Goal: Browse casually: Explore the website without a specific task or goal

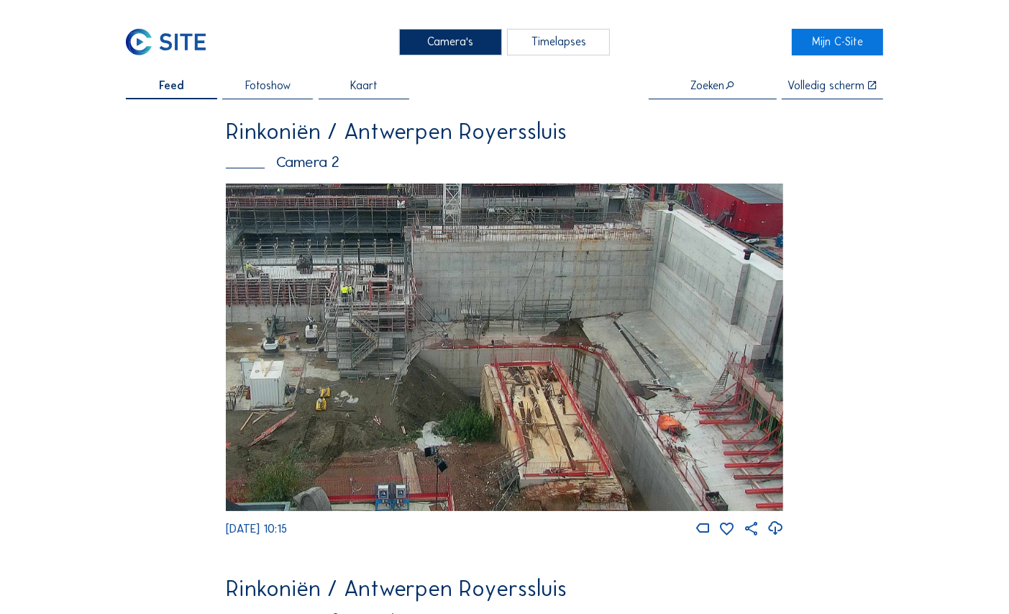
drag, startPoint x: 380, startPoint y: 423, endPoint x: 71, endPoint y: 356, distance: 315.8
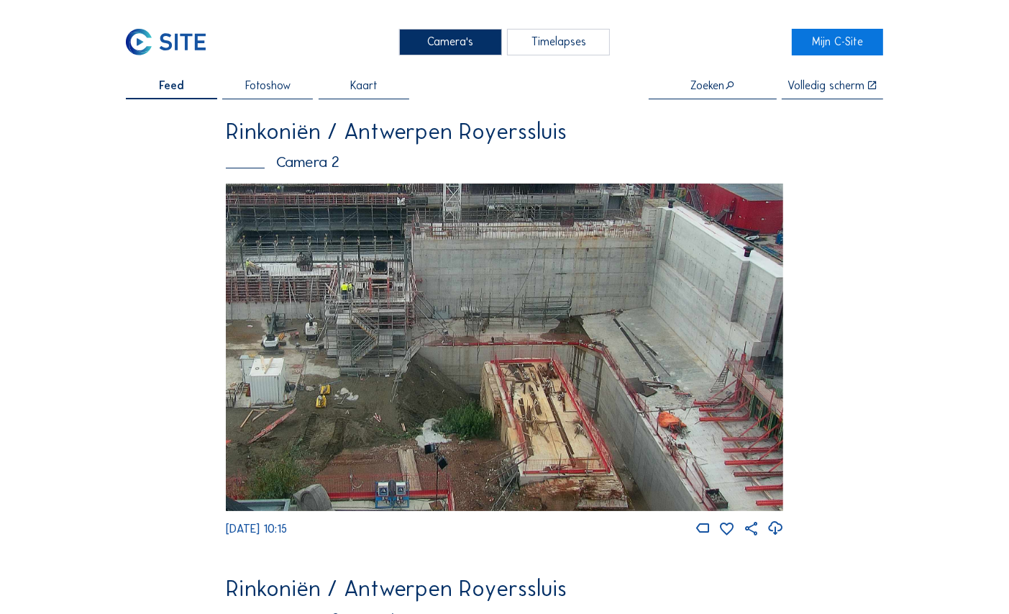
drag, startPoint x: 704, startPoint y: 457, endPoint x: 668, endPoint y: 350, distance: 112.8
click at [690, 309] on img at bounding box center [505, 346] width 558 height 327
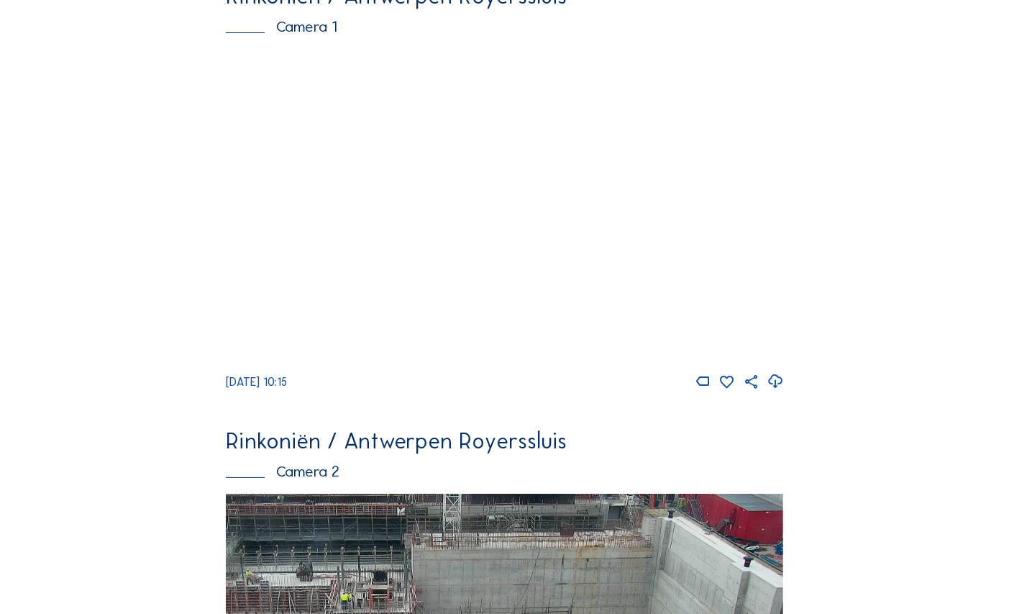
scroll to position [95, 0]
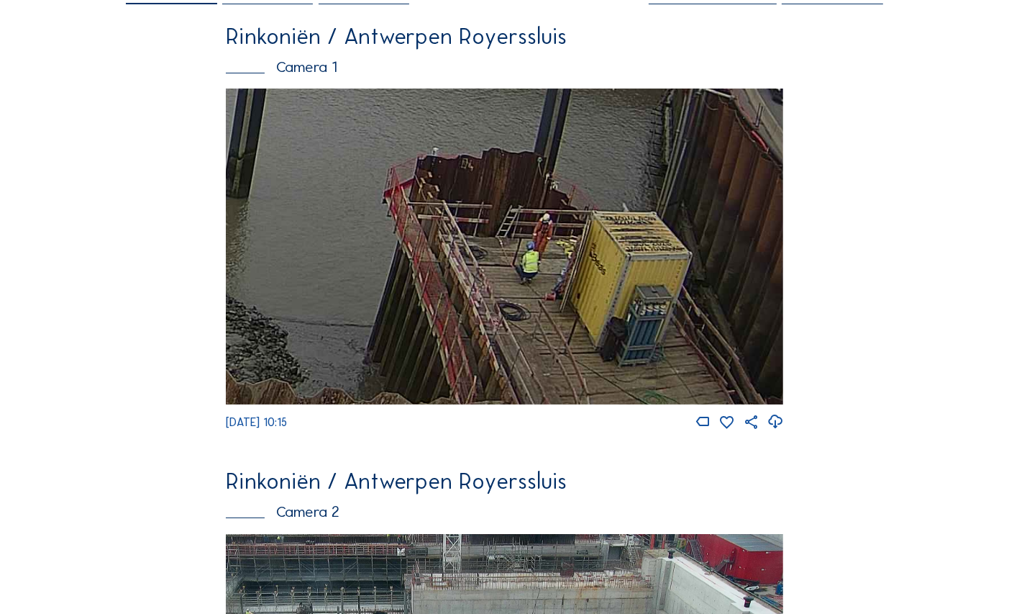
drag, startPoint x: 739, startPoint y: 365, endPoint x: 617, endPoint y: 319, distance: 129.8
click at [617, 319] on img at bounding box center [505, 246] width 558 height 316
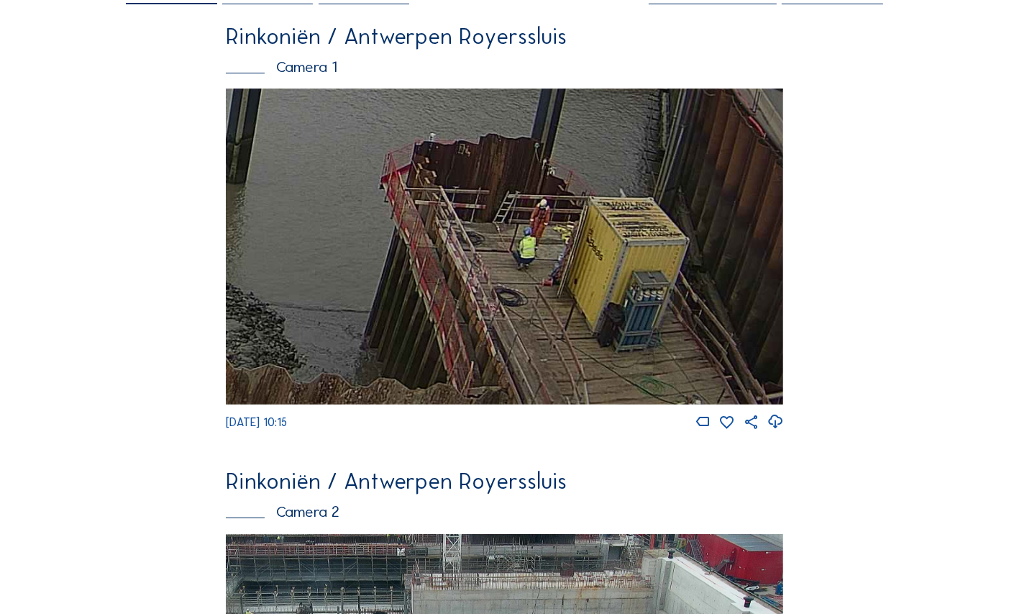
drag, startPoint x: 586, startPoint y: 282, endPoint x: 526, endPoint y: 241, distance: 73.0
click at [526, 242] on img at bounding box center [505, 246] width 558 height 316
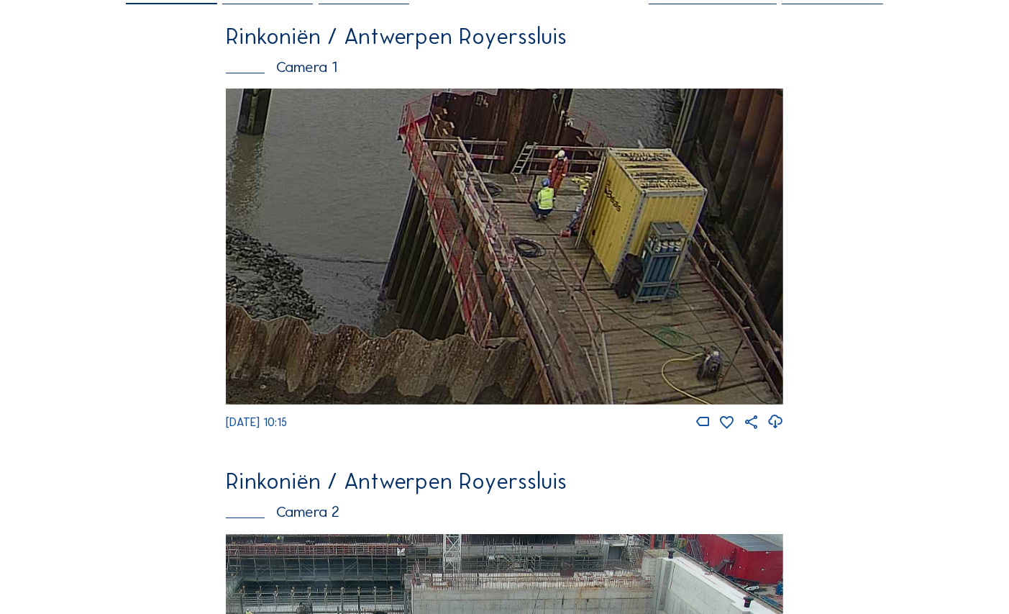
drag, startPoint x: 591, startPoint y: 351, endPoint x: 609, endPoint y: 293, distance: 61.0
click at [609, 293] on img at bounding box center [505, 246] width 558 height 316
drag, startPoint x: 506, startPoint y: 437, endPoint x: 512, endPoint y: 425, distance: 13.5
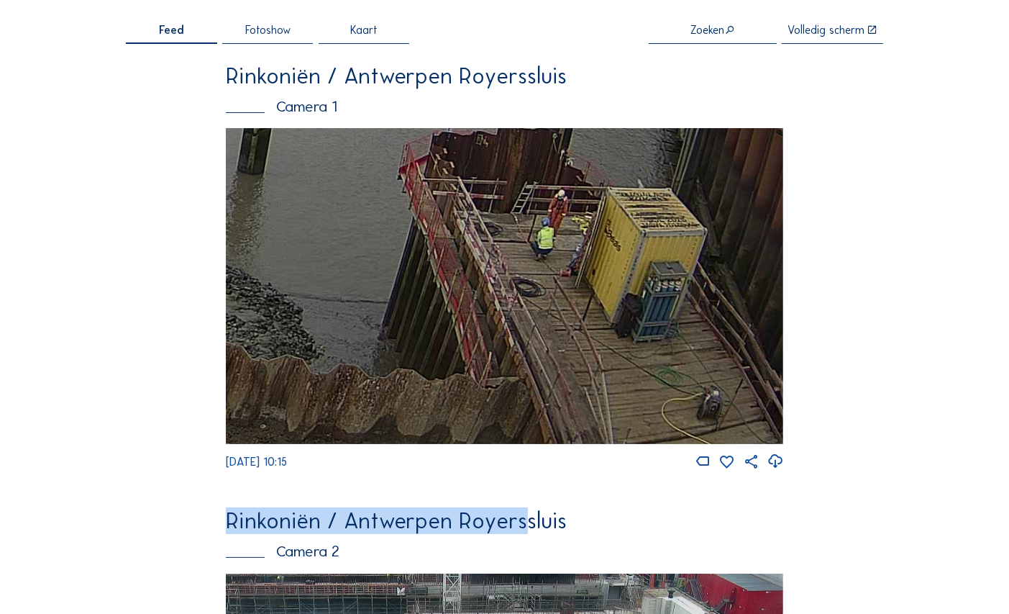
scroll to position [37, 0]
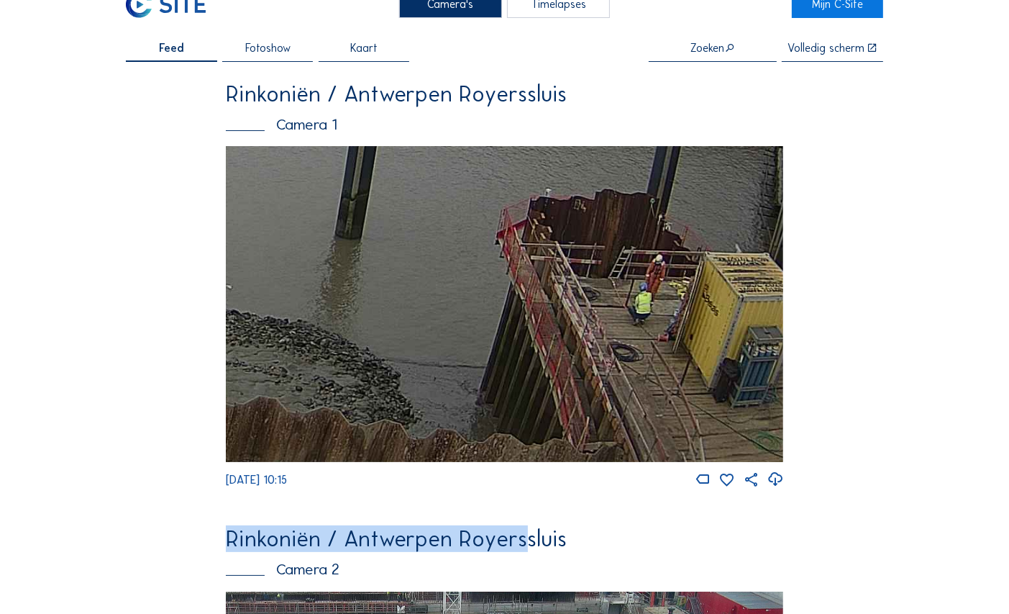
drag, startPoint x: 614, startPoint y: 331, endPoint x: 430, endPoint y: 273, distance: 192.5
click at [432, 273] on img at bounding box center [505, 304] width 558 height 316
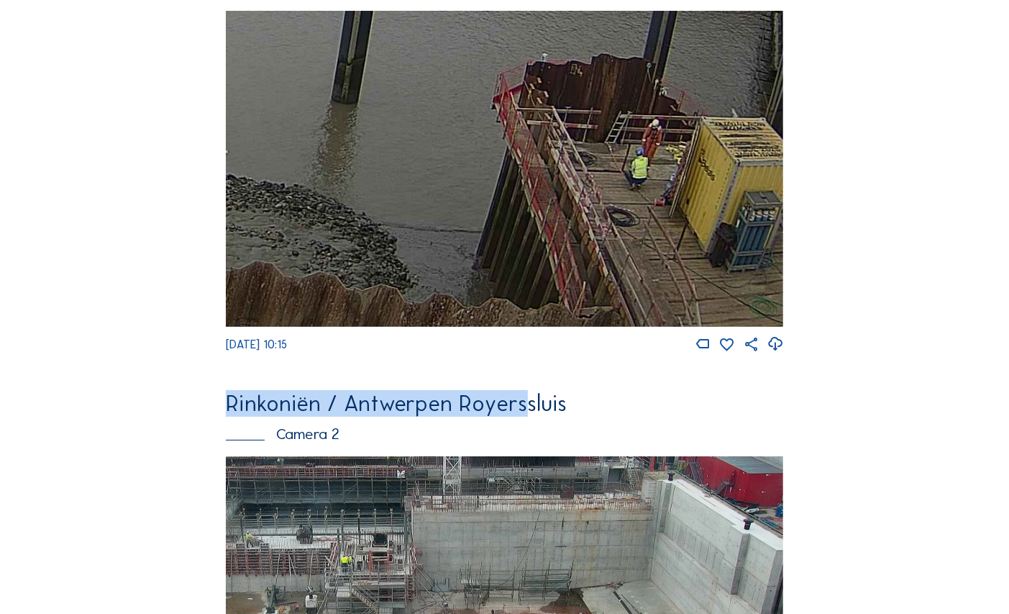
scroll to position [0, 0]
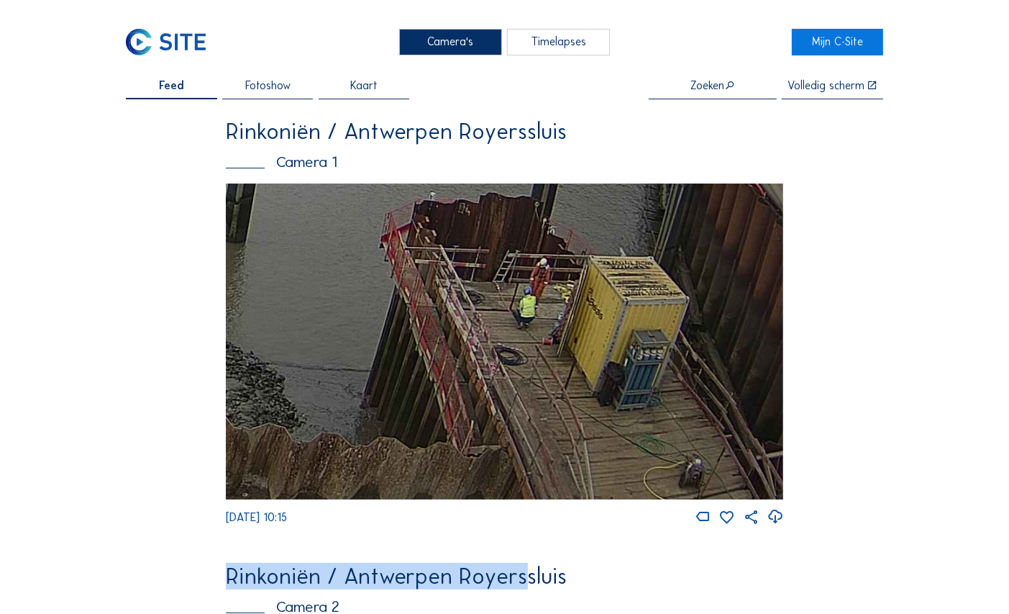
drag, startPoint x: 486, startPoint y: 263, endPoint x: 449, endPoint y: 250, distance: 39.4
click at [448, 250] on img at bounding box center [505, 341] width 558 height 316
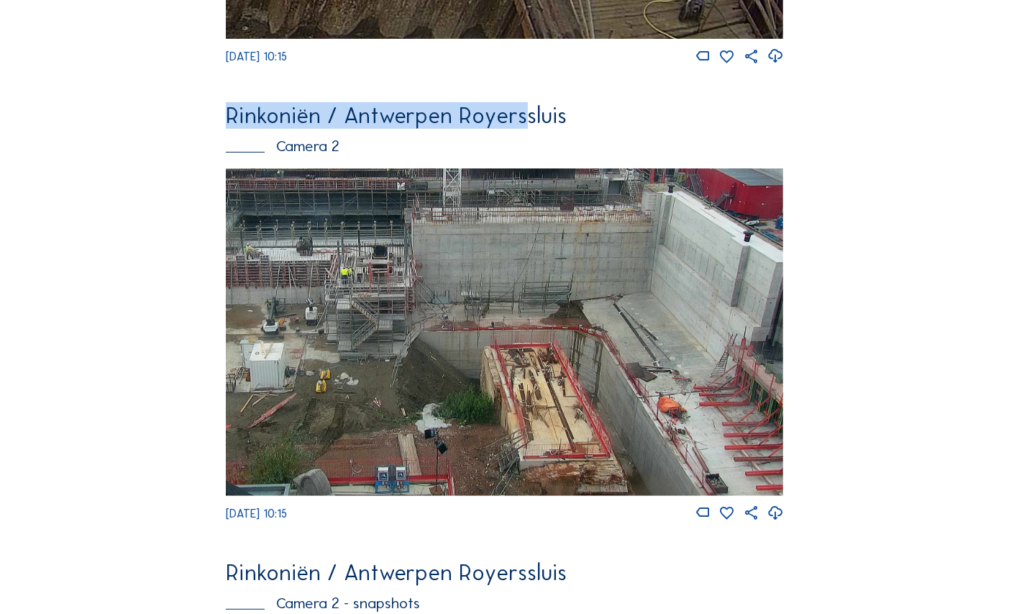
scroll to position [345, 0]
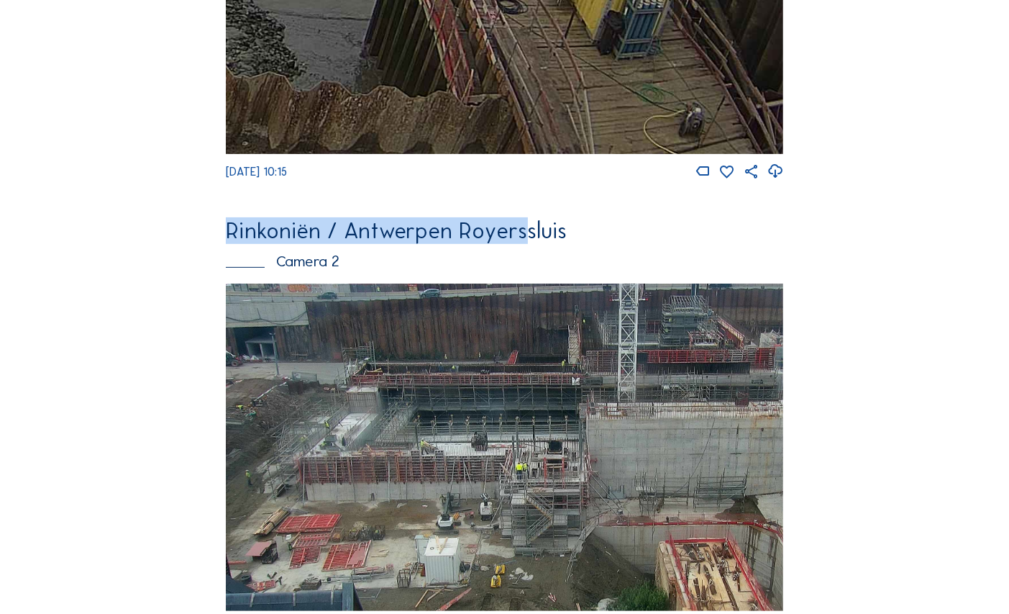
drag, startPoint x: 365, startPoint y: 367, endPoint x: 771, endPoint y: 447, distance: 413.5
click at [771, 447] on img at bounding box center [505, 446] width 558 height 327
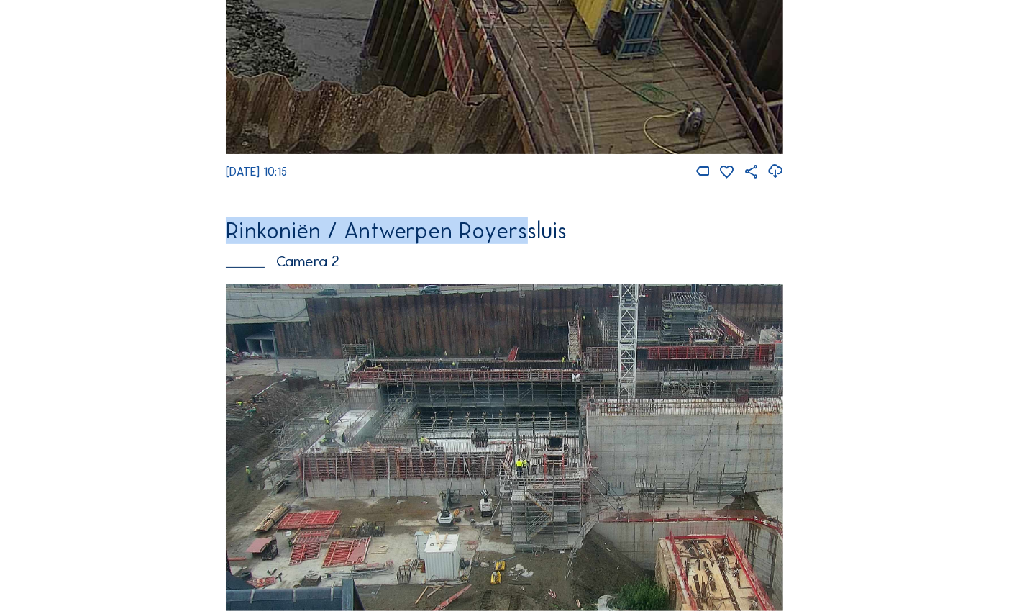
drag, startPoint x: 460, startPoint y: 414, endPoint x: 558, endPoint y: 413, distance: 97.9
click at [558, 413] on img at bounding box center [505, 446] width 558 height 327
drag, startPoint x: 596, startPoint y: 447, endPoint x: 566, endPoint y: 360, distance: 92.6
click at [568, 363] on img at bounding box center [505, 446] width 558 height 327
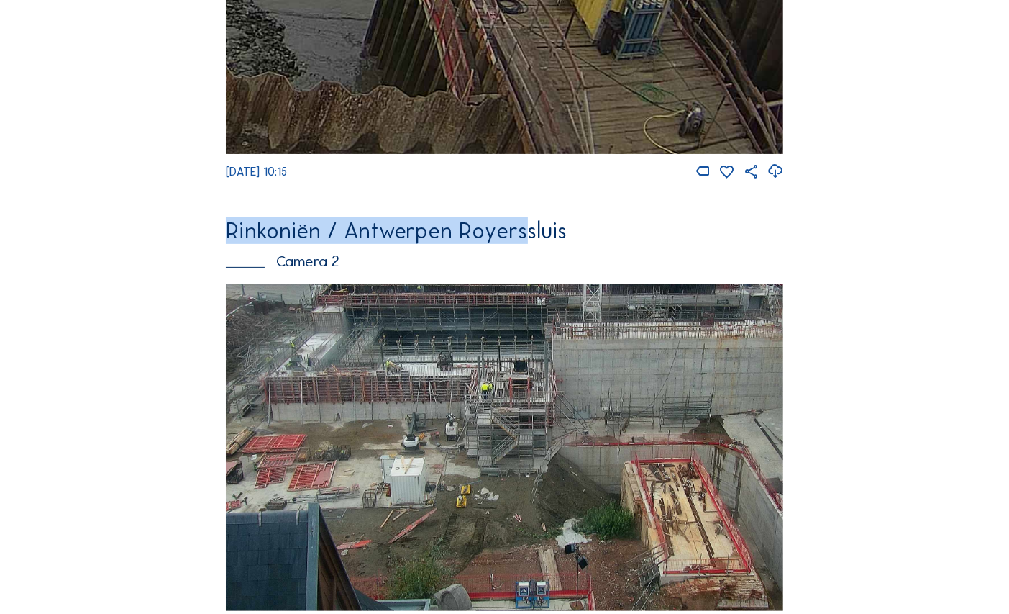
drag, startPoint x: 582, startPoint y: 404, endPoint x: 588, endPoint y: 345, distance: 59.3
click at [588, 351] on img at bounding box center [505, 446] width 558 height 327
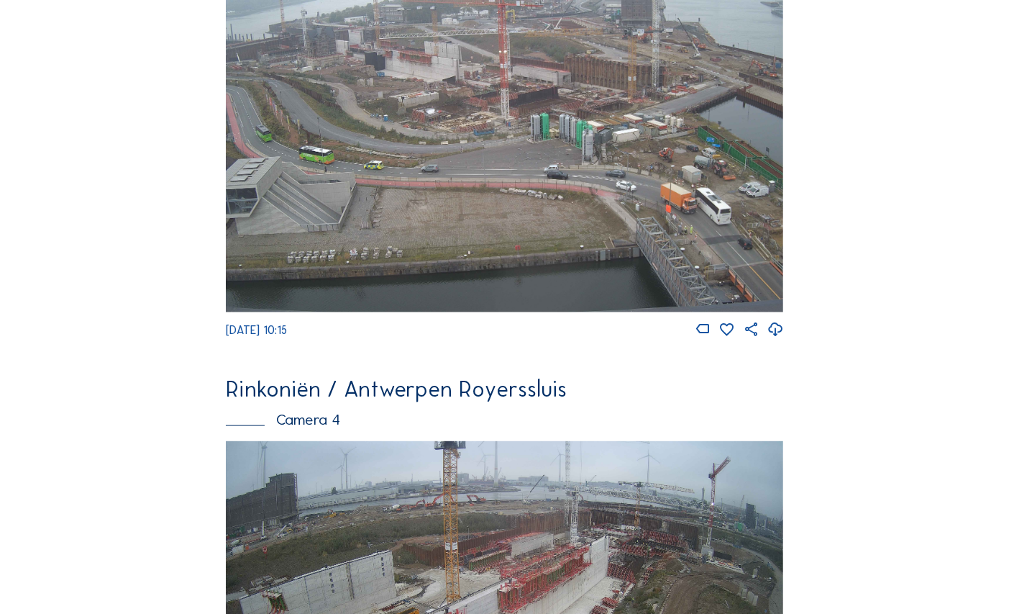
scroll to position [1496, 0]
